Goal: Find specific page/section: Find specific page/section

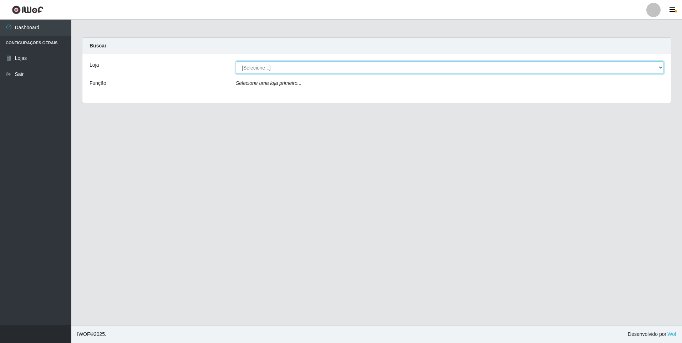
click at [258, 64] on select "[Selecione...] Atacado Vem - [STREET_ADDRESS]" at bounding box center [450, 67] width 428 height 12
select select "461"
click at [236, 61] on select "[Selecione...] Atacado Vem - [STREET_ADDRESS]" at bounding box center [450, 67] width 428 height 12
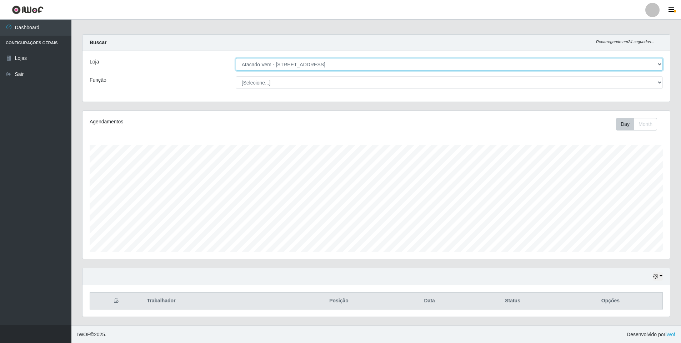
scroll to position [4, 0]
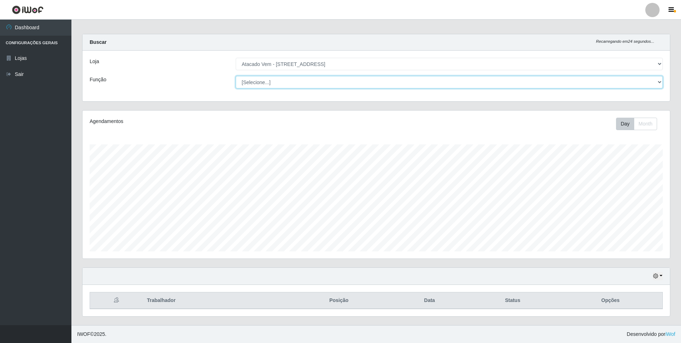
click at [251, 82] on select "[Selecione...] Carregador e Descarregador de Caminhão Carregador e Descarregado…" at bounding box center [449, 82] width 427 height 12
click at [236, 76] on select "[Selecione...] Carregador e Descarregador de Caminhão Carregador e Descarregado…" at bounding box center [449, 82] width 427 height 12
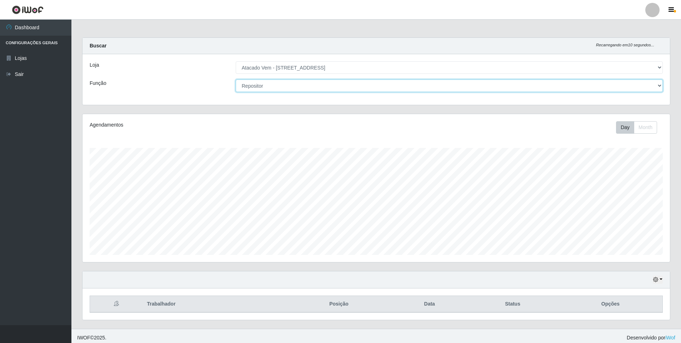
click at [270, 84] on select "[Selecione...] Carregador e Descarregador de Caminhão Carregador e Descarregado…" at bounding box center [449, 86] width 427 height 12
select select "[Selecione...]"
click at [236, 80] on select "[Selecione...] Carregador e Descarregador de Caminhão Carregador e Descarregado…" at bounding box center [449, 86] width 427 height 12
click at [300, 87] on select "[Selecione...] Carregador e Descarregador de Caminhão Carregador e Descarregado…" at bounding box center [449, 86] width 427 height 12
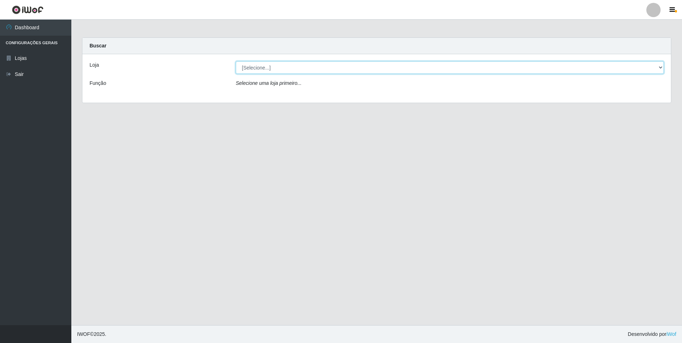
click at [267, 67] on select "[Selecione...] Atacado Vem - [STREET_ADDRESS]" at bounding box center [450, 67] width 428 height 12
select select "461"
click at [236, 61] on select "[Selecione...] Atacado Vem - [STREET_ADDRESS]" at bounding box center [450, 67] width 428 height 12
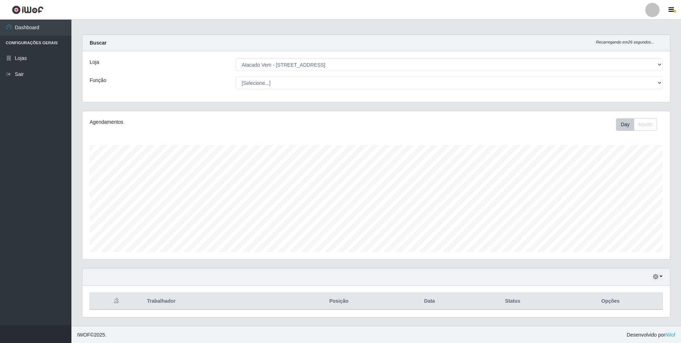
scroll to position [4, 0]
drag, startPoint x: 214, startPoint y: 297, endPoint x: 336, endPoint y: 307, distance: 122.4
click at [215, 297] on th "Trabalhador" at bounding box center [213, 301] width 143 height 17
drag, startPoint x: 343, startPoint y: 299, endPoint x: 383, endPoint y: 297, distance: 40.4
click at [345, 299] on th "Posição" at bounding box center [339, 301] width 107 height 17
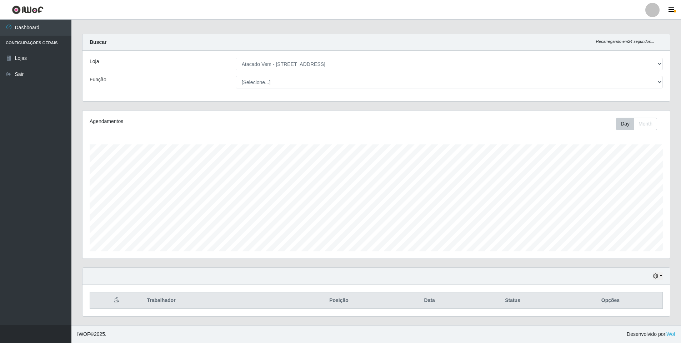
click at [407, 297] on th "Data" at bounding box center [429, 301] width 75 height 17
drag, startPoint x: 473, startPoint y: 291, endPoint x: 559, endPoint y: 296, distance: 86.2
click at [475, 291] on div "Trabalhador Posição Data Status Opções" at bounding box center [375, 300] width 587 height 31
click at [583, 295] on th "Opções" at bounding box center [610, 301] width 104 height 17
